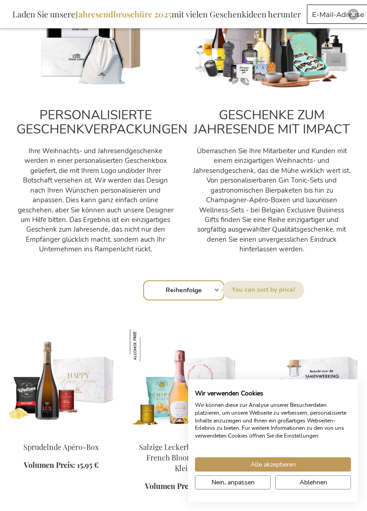
click at [219, 291] on select "Reihenfolge Best Sellers Am meisten angesehen Neu Biggest Saving Price: low to …" at bounding box center [183, 290] width 81 height 20
select select "price_desc"
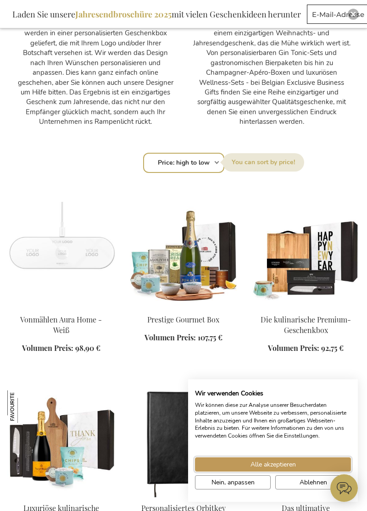
click at [282, 469] on span "Alle akzeptieren" at bounding box center [272, 465] width 45 height 10
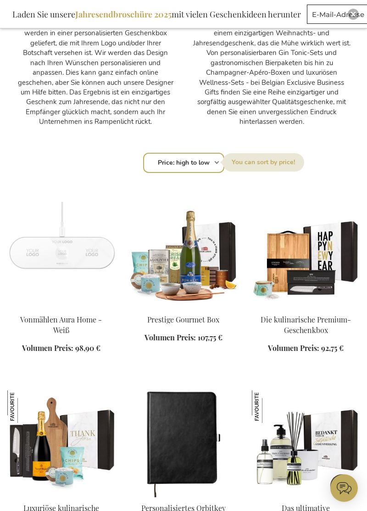
scroll to position [516, 0]
